Goal: Navigation & Orientation: Go to known website

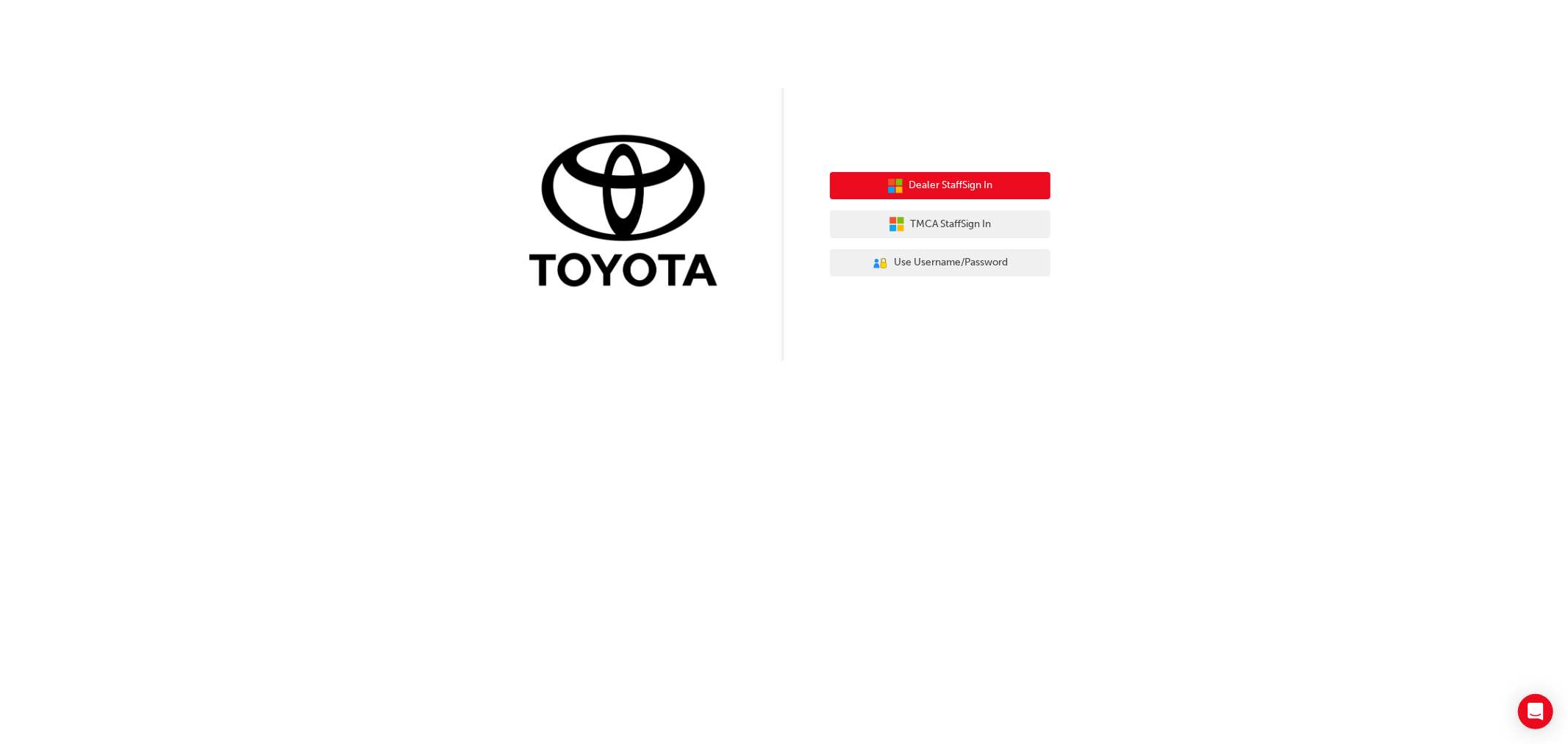
click at [956, 189] on span "Dealer Staff Sign In" at bounding box center [952, 186] width 84 height 17
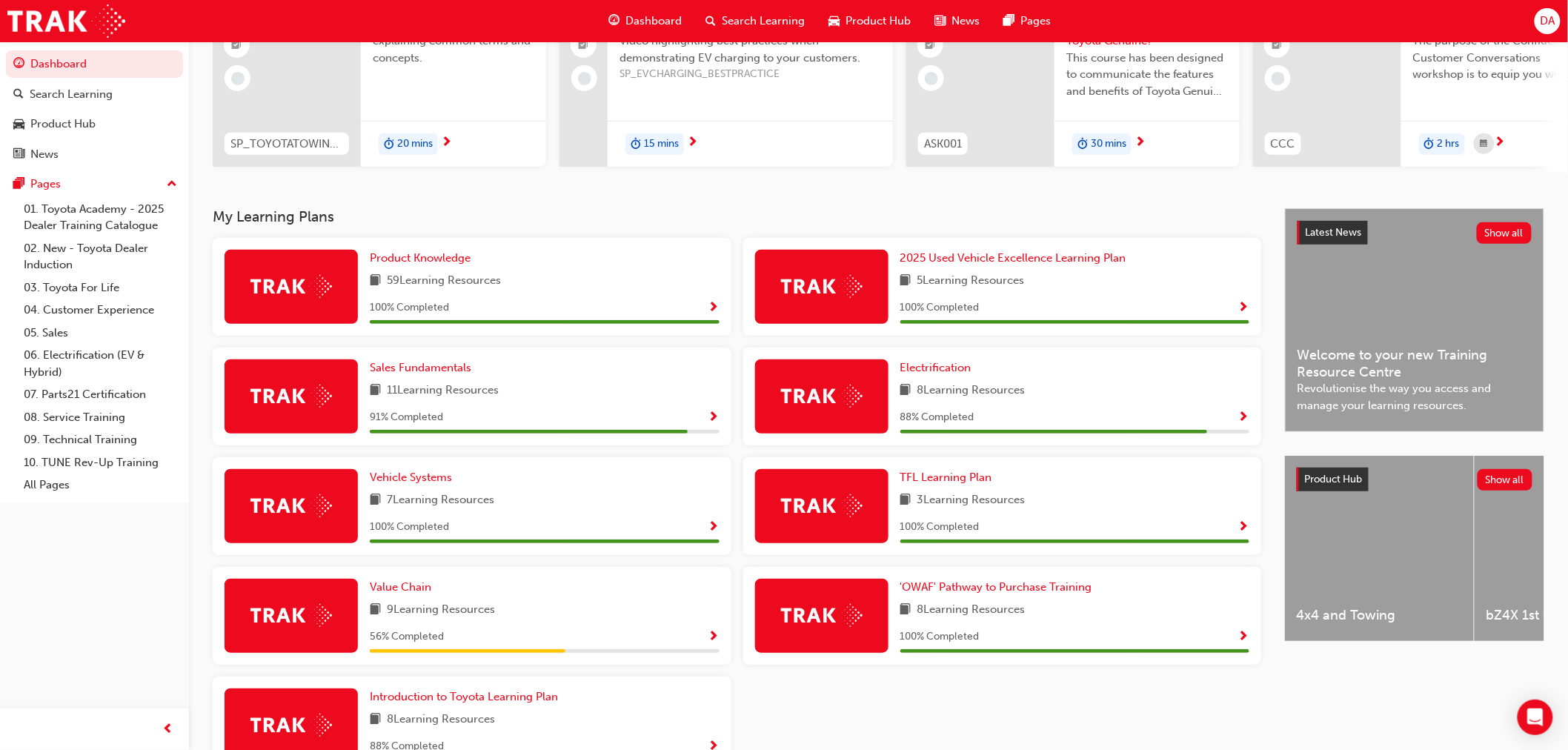
scroll to position [247, 0]
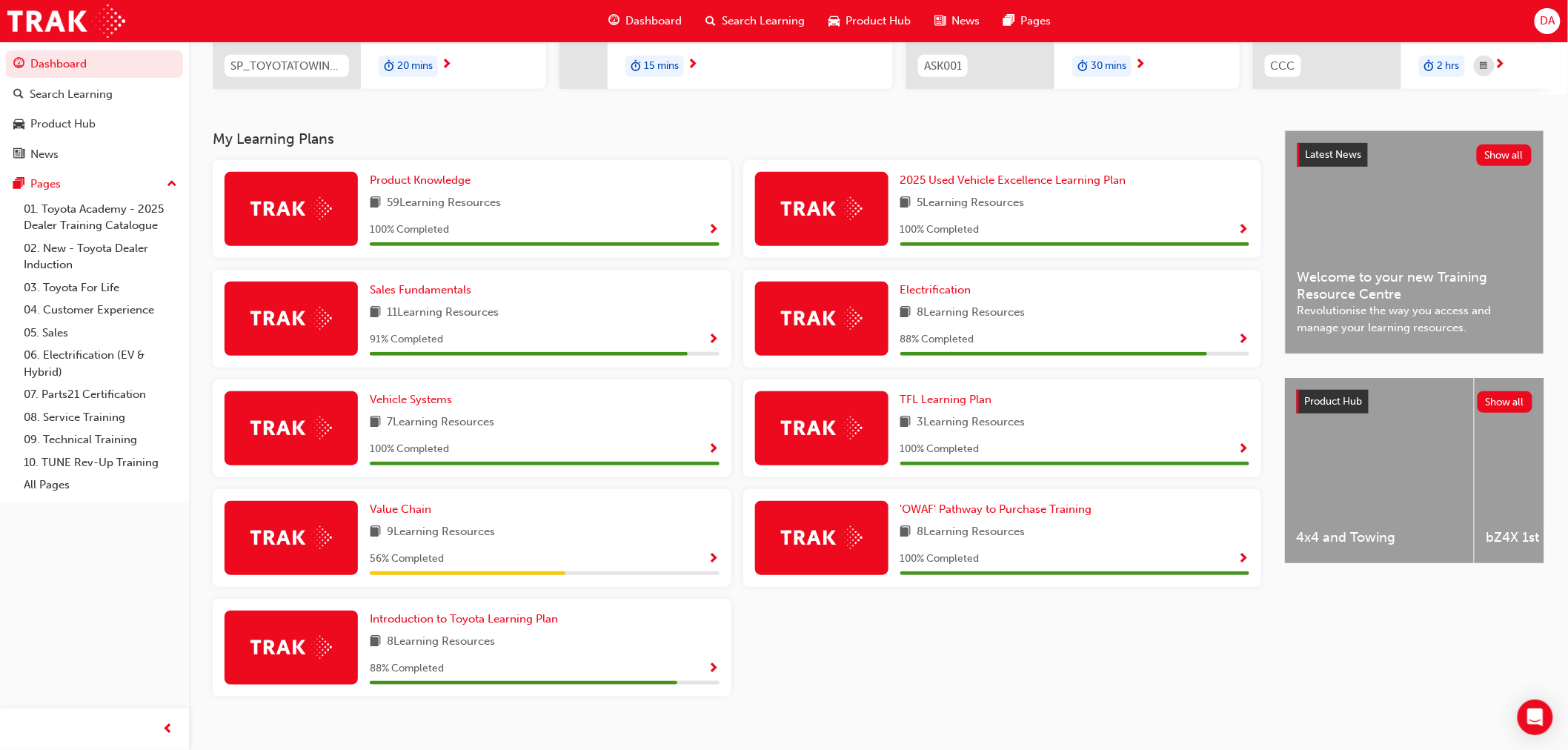
drag, startPoint x: 1242, startPoint y: 338, endPoint x: 574, endPoint y: -100, distance: 798.8
click at [574, 0] on html "Your version of Internet Explorer is outdated and not supported. Please upgrade…" at bounding box center [784, 128] width 1568 height 750
